Goal: Task Accomplishment & Management: Contribute content

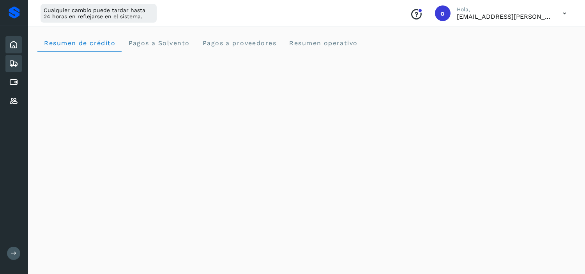
click at [17, 59] on icon at bounding box center [13, 63] width 9 height 9
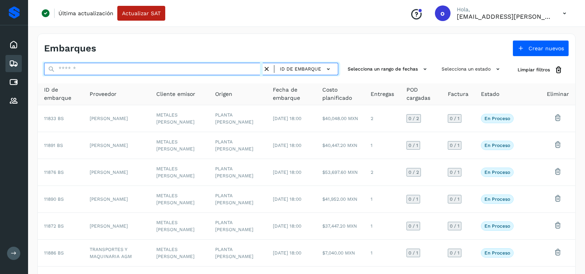
click at [128, 67] on input "text" at bounding box center [153, 69] width 219 height 12
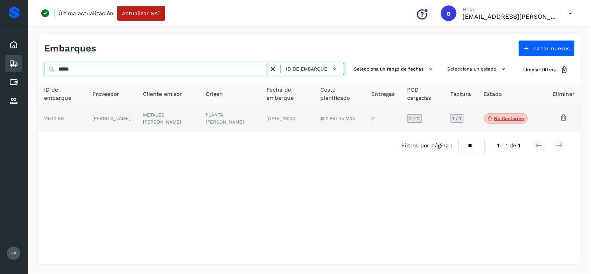
type input "*****"
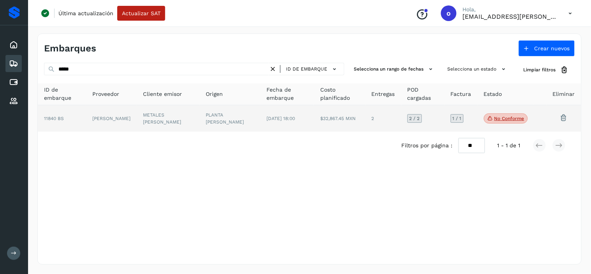
click at [208, 129] on td "PLANTA [PERSON_NAME]" at bounding box center [229, 118] width 61 height 26
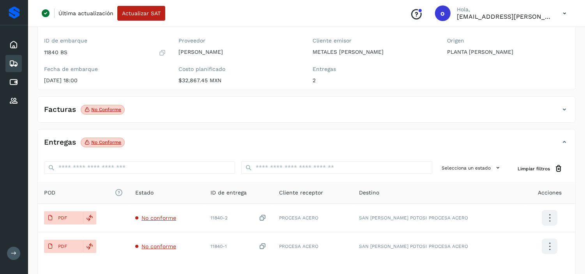
scroll to position [86, 0]
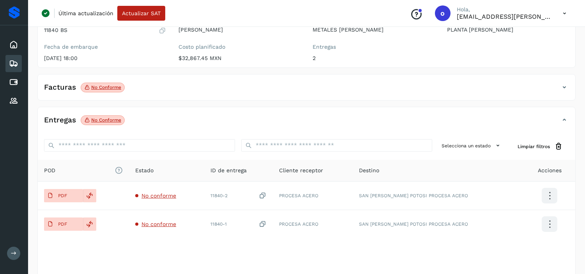
click at [250, 90] on div "Facturas No conforme" at bounding box center [299, 87] width 522 height 13
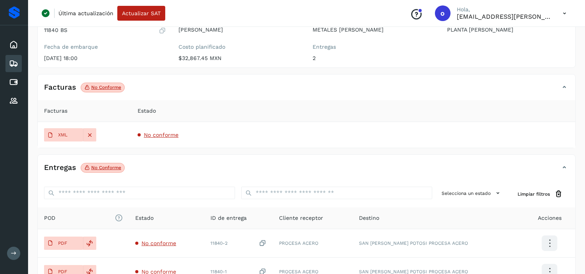
click at [250, 90] on div "Facturas No conforme" at bounding box center [299, 87] width 522 height 13
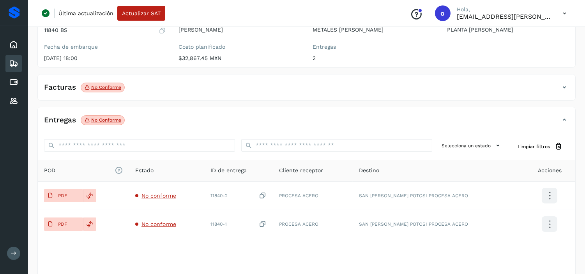
click at [559, 88] on div "Facturas No conforme" at bounding box center [299, 87] width 522 height 13
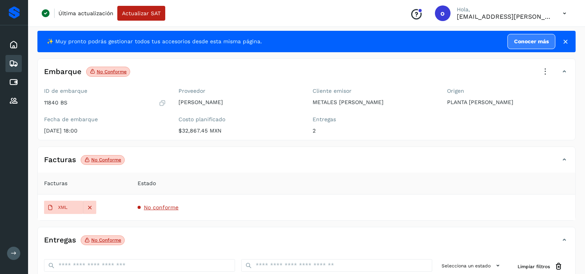
scroll to position [0, 0]
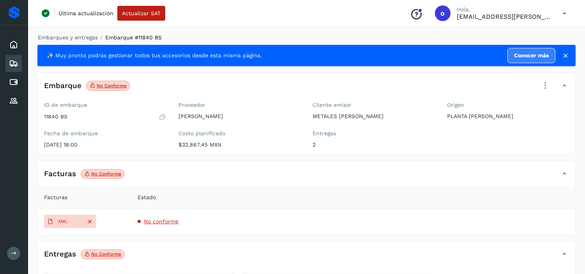
click at [15, 63] on icon at bounding box center [13, 63] width 9 height 9
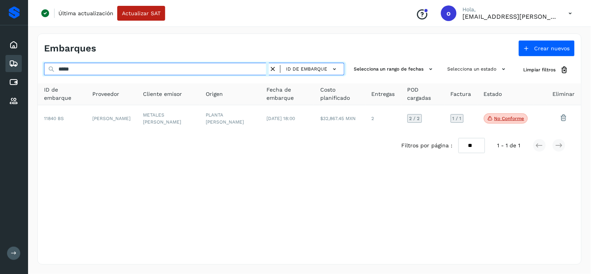
drag, startPoint x: 83, startPoint y: 69, endPoint x: 66, endPoint y: 69, distance: 16.7
click at [66, 69] on input "*****" at bounding box center [156, 69] width 225 height 12
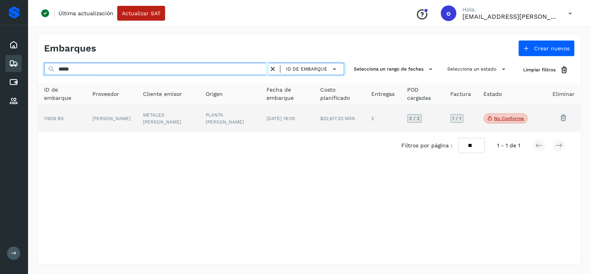
type input "*****"
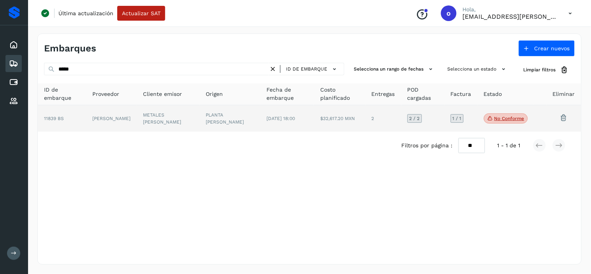
click at [260, 121] on td "[DATE] 18:00" at bounding box center [287, 118] width 54 height 26
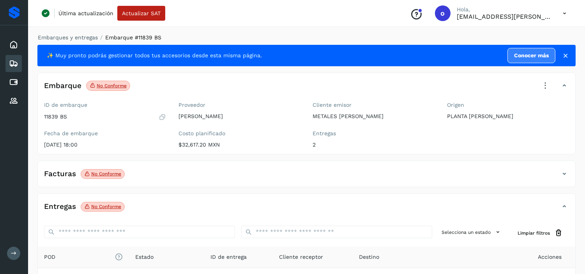
click at [141, 176] on div "Facturas No conforme" at bounding box center [299, 173] width 522 height 13
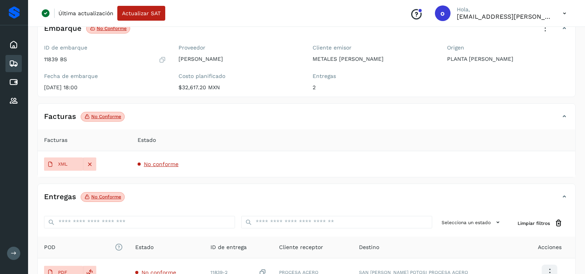
scroll to position [43, 0]
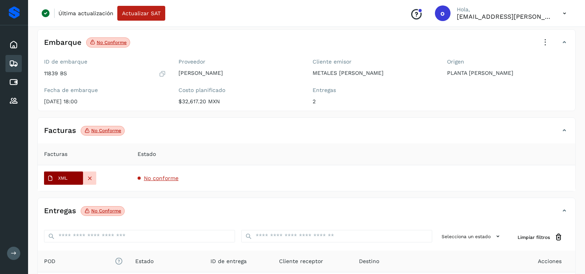
click at [56, 179] on span "XML" at bounding box center [57, 178] width 26 height 12
click at [92, 180] on icon at bounding box center [89, 178] width 7 height 7
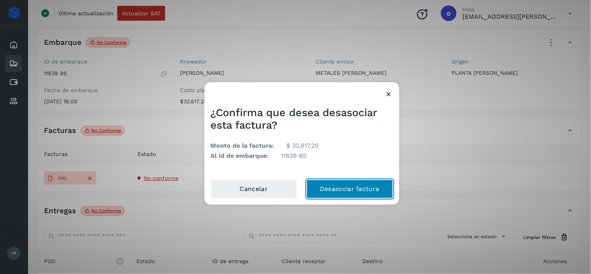
click at [382, 189] on button "Desasociar factura" at bounding box center [350, 189] width 86 height 19
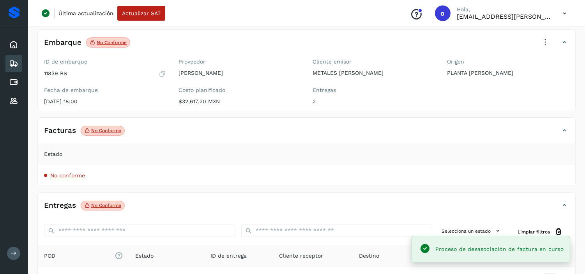
scroll to position [86, 0]
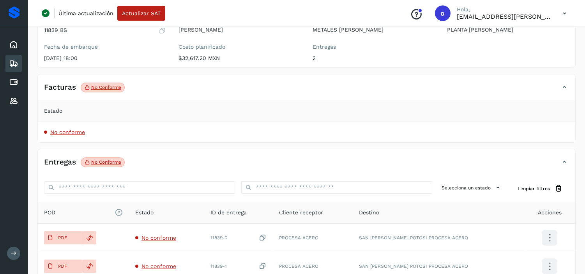
click at [342, 132] on td "No conforme" at bounding box center [306, 132] width 537 height 20
click at [559, 86] on icon at bounding box center [563, 87] width 9 height 9
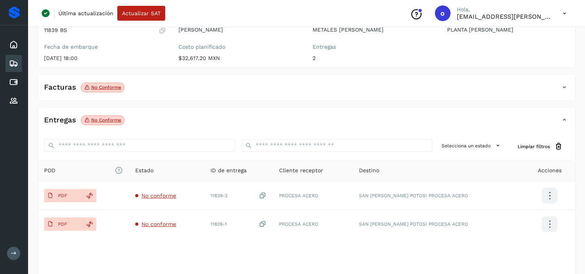
click at [559, 86] on icon at bounding box center [563, 87] width 9 height 9
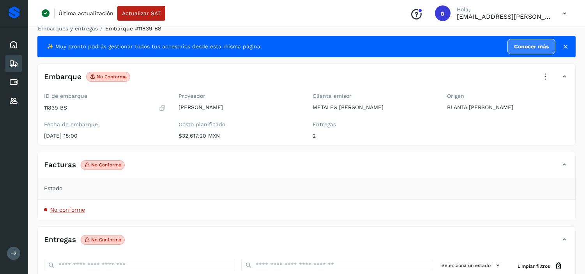
scroll to position [0, 0]
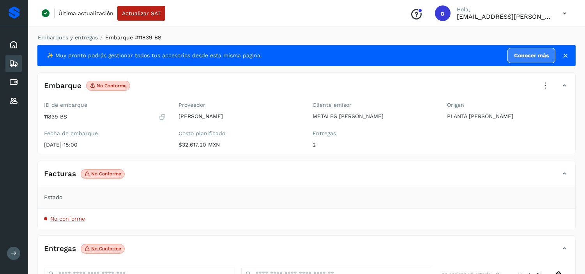
click at [563, 13] on icon at bounding box center [564, 13] width 16 height 16
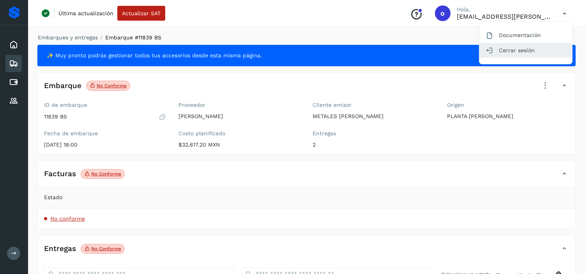
click at [517, 53] on div "Cerrar sesión" at bounding box center [525, 50] width 93 height 15
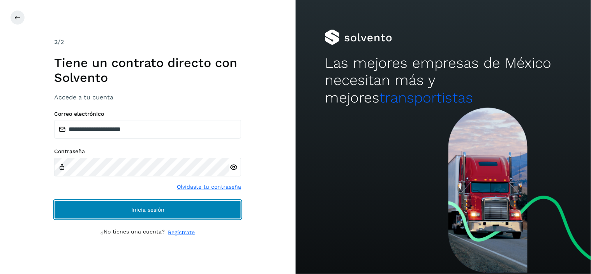
click at [181, 205] on button "Inicia sesión" at bounding box center [147, 209] width 187 height 19
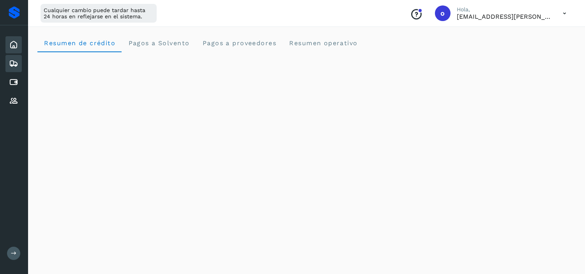
click at [16, 62] on icon at bounding box center [13, 63] width 9 height 9
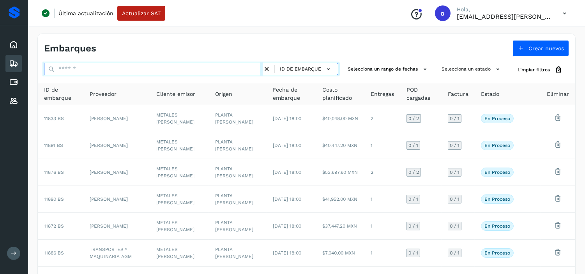
click at [110, 67] on input "text" at bounding box center [153, 69] width 219 height 12
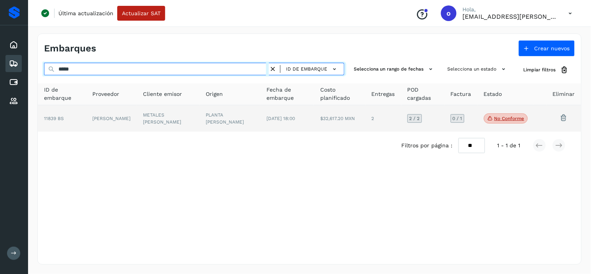
type input "*****"
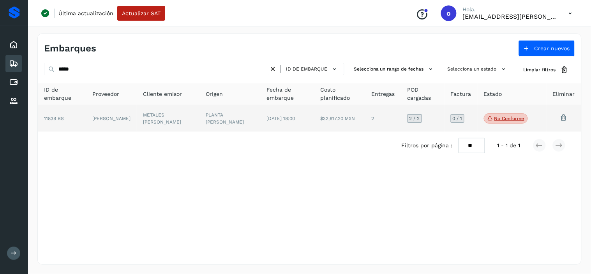
click at [354, 119] on td "$32,617.20 MXN" at bounding box center [339, 118] width 51 height 26
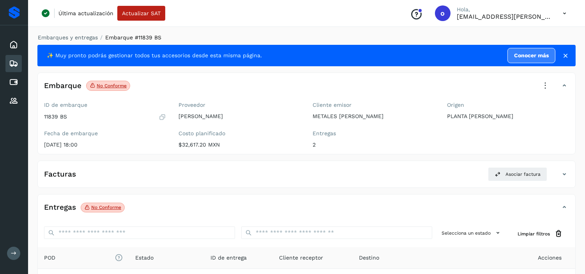
click at [201, 172] on div "Facturas Asociar factura" at bounding box center [299, 174] width 522 height 14
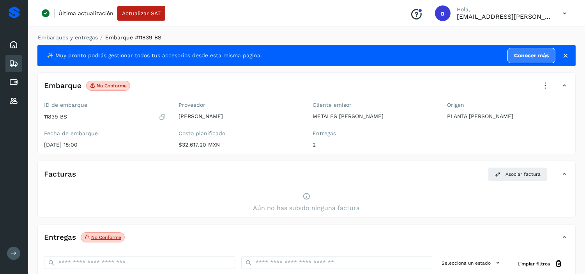
click at [13, 60] on icon at bounding box center [13, 63] width 9 height 9
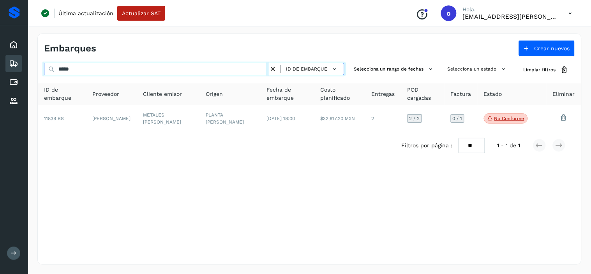
drag, startPoint x: 77, startPoint y: 69, endPoint x: 65, endPoint y: 71, distance: 11.7
click at [65, 71] on input "*****" at bounding box center [156, 69] width 225 height 12
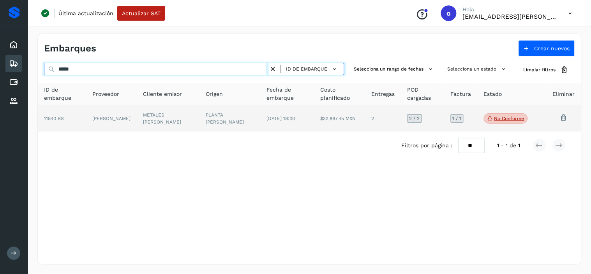
type input "*****"
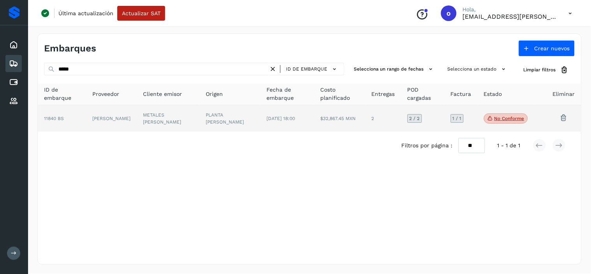
click at [222, 120] on td "PLANTA [PERSON_NAME]" at bounding box center [229, 118] width 61 height 26
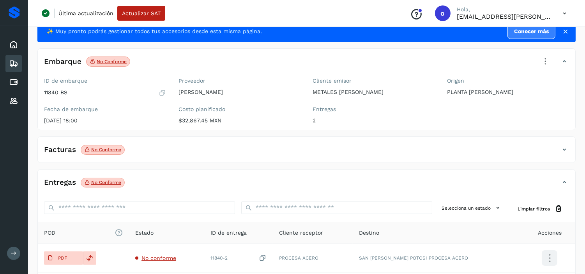
scroll to position [43, 0]
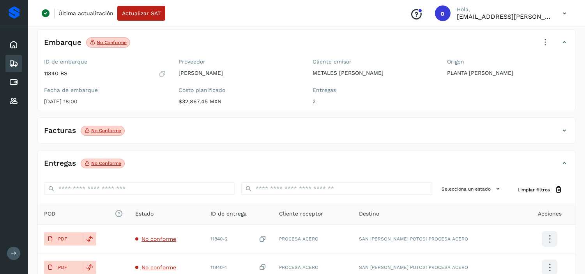
click at [248, 127] on div "Facturas No conforme" at bounding box center [299, 130] width 522 height 13
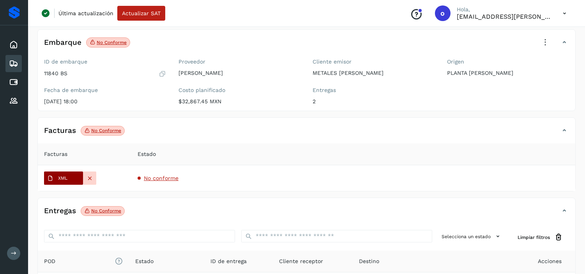
click at [61, 178] on p "XML" at bounding box center [62, 177] width 9 height 5
click at [88, 183] on div at bounding box center [89, 177] width 13 height 13
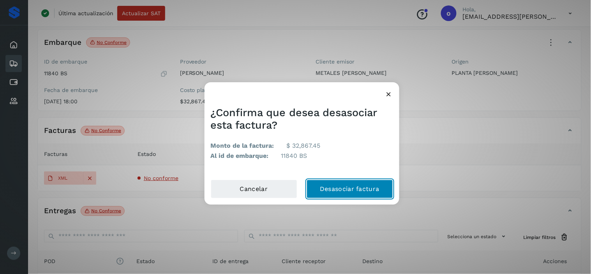
click at [343, 191] on button "Desasociar factura" at bounding box center [350, 189] width 86 height 19
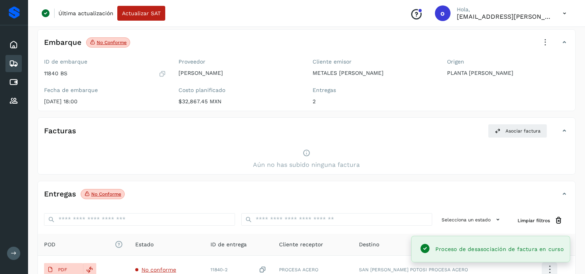
click at [564, 10] on icon at bounding box center [564, 13] width 16 height 16
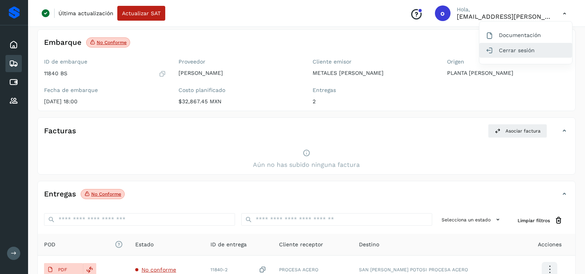
click at [531, 52] on div "Cerrar sesión" at bounding box center [525, 50] width 93 height 15
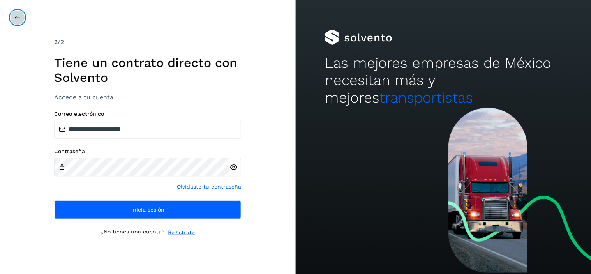
click at [14, 16] on icon at bounding box center [17, 17] width 6 height 6
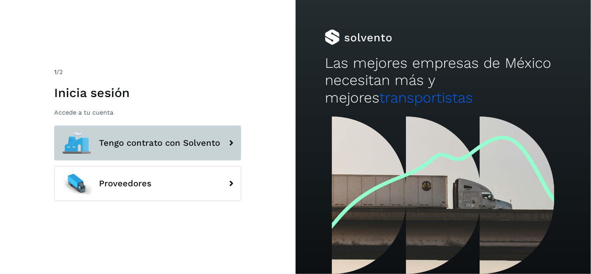
click at [194, 139] on span "Tengo contrato con Solvento" at bounding box center [159, 142] width 121 height 9
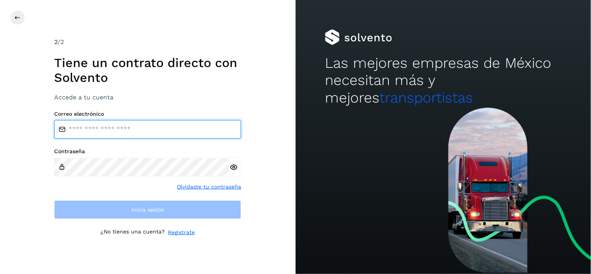
type input "**********"
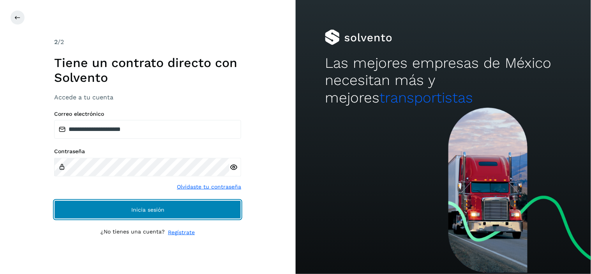
click at [156, 212] on span "Inicia sesión" at bounding box center [147, 209] width 33 height 5
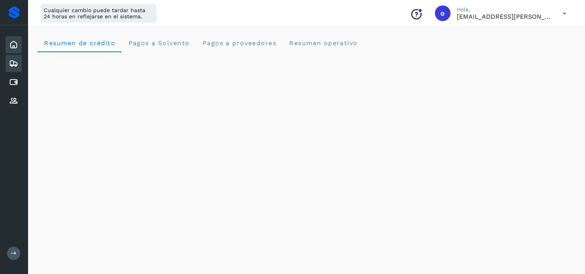
click at [16, 55] on div "Embarques" at bounding box center [13, 63] width 16 height 17
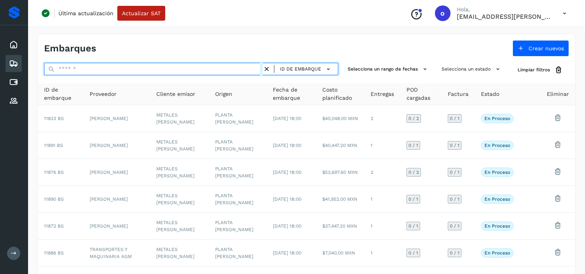
click at [84, 67] on input "text" at bounding box center [153, 69] width 219 height 12
paste input "*******"
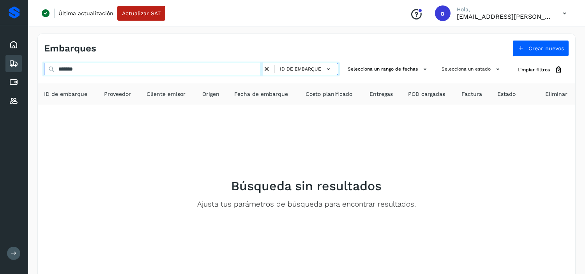
drag, startPoint x: 106, startPoint y: 67, endPoint x: 26, endPoint y: 69, distance: 79.9
click at [26, 69] on div "Inicio Embarques Cuentas por pagar Proveedores Salir Última actualización Actua…" at bounding box center [292, 159] width 585 height 319
paste input "*"
drag, startPoint x: 93, startPoint y: 72, endPoint x: 41, endPoint y: 77, distance: 52.4
click at [41, 77] on div "******** ID de embarque Selecciona un rango de fechas Selecciona un estado Limp…" at bounding box center [306, 186] width 537 height 247
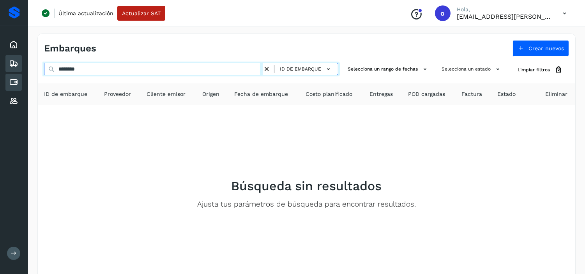
paste input "text"
drag, startPoint x: 100, startPoint y: 68, endPoint x: 50, endPoint y: 68, distance: 49.9
click at [50, 68] on div "******** ID de embarque" at bounding box center [191, 70] width 294 height 14
paste input "text"
type input "*******"
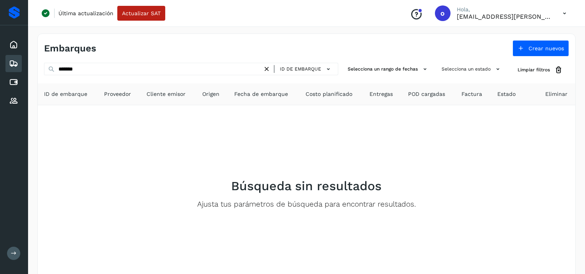
click at [270, 68] on icon at bounding box center [267, 69] width 8 height 8
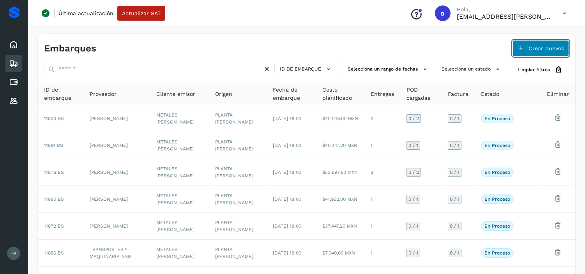
click at [543, 46] on span "Crear nuevos" at bounding box center [545, 48] width 35 height 5
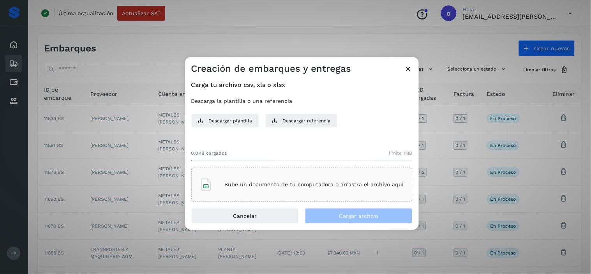
click at [263, 178] on div "Sube un documento de tu computadora o arrastra el archivo aquí" at bounding box center [302, 184] width 204 height 21
click at [292, 181] on p "Sube un documento de tu computadora o arrastra el archivo aquí" at bounding box center [314, 184] width 179 height 7
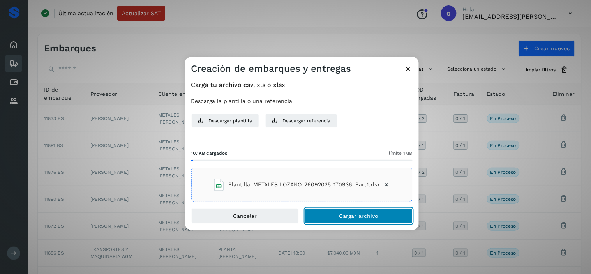
click at [330, 220] on button "Cargar archivo" at bounding box center [359, 216] width 108 height 16
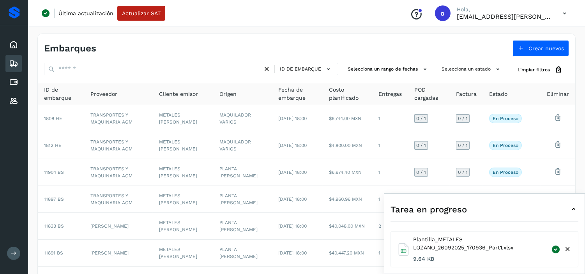
click at [572, 207] on icon at bounding box center [573, 209] width 9 height 9
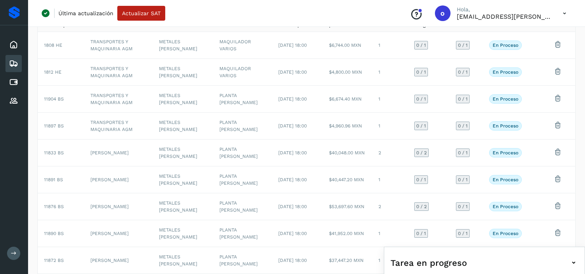
scroll to position [137, 0]
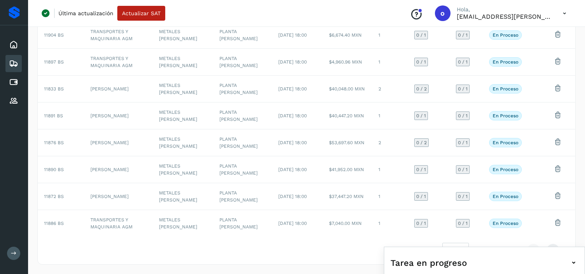
click at [559, 16] on icon at bounding box center [564, 13] width 16 height 16
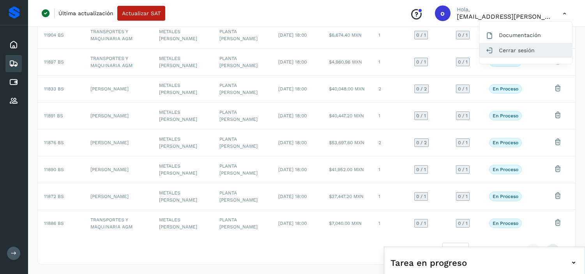
click at [523, 49] on div "Cerrar sesión" at bounding box center [525, 50] width 93 height 15
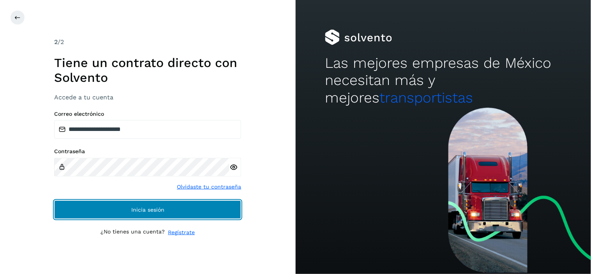
click at [109, 205] on button "Inicia sesión" at bounding box center [147, 209] width 187 height 19
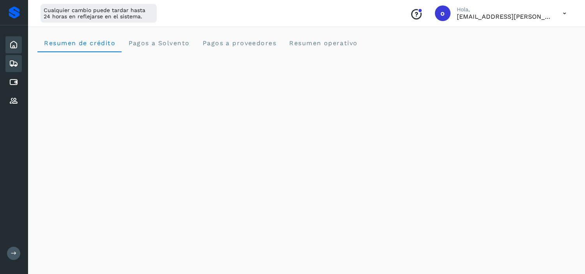
click at [16, 63] on icon at bounding box center [13, 63] width 9 height 9
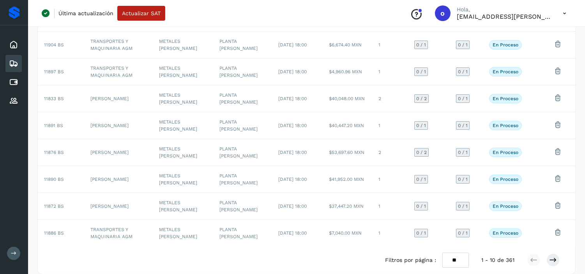
scroll to position [137, 0]
